Goal: Transaction & Acquisition: Purchase product/service

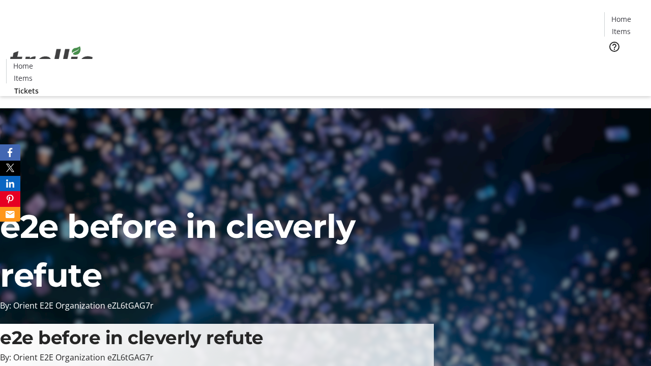
click at [612, 59] on span "Tickets" at bounding box center [624, 64] width 24 height 11
